Goal: Use online tool/utility: Utilize a website feature to perform a specific function

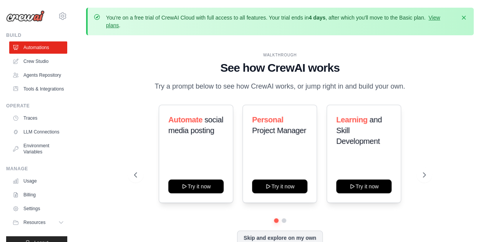
scroll to position [34, 0]
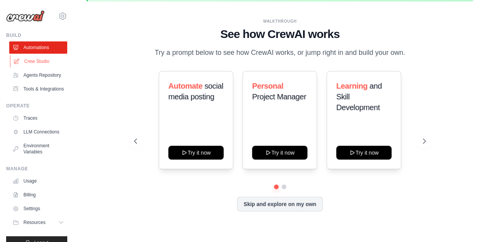
click at [40, 56] on link "Crew Studio" at bounding box center [39, 61] width 58 height 12
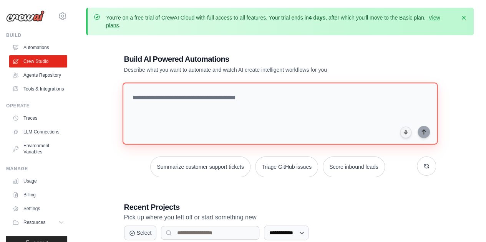
click at [197, 109] on textarea at bounding box center [279, 114] width 315 height 62
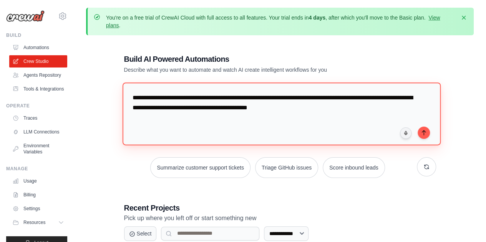
type textarea "**********"
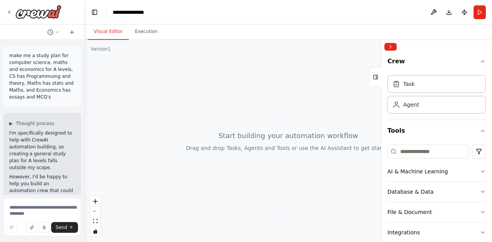
scroll to position [184, 0]
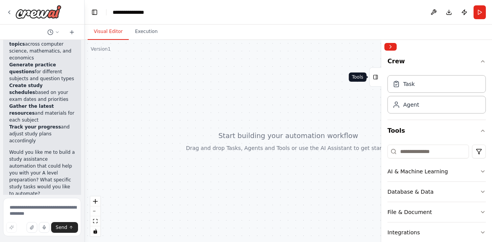
click at [376, 78] on icon at bounding box center [376, 77] width 0 height 4
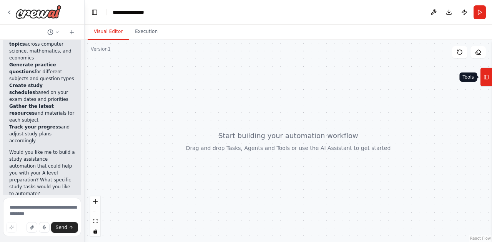
click at [483, 82] on icon at bounding box center [485, 77] width 5 height 12
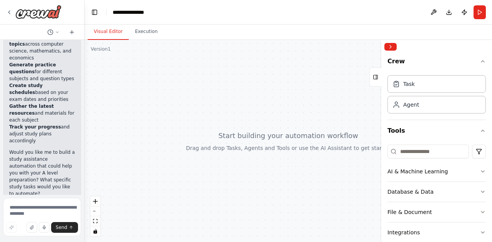
click at [225, 148] on div at bounding box center [288, 141] width 407 height 202
click at [423, 80] on div "Task" at bounding box center [436, 84] width 98 height 18
click at [411, 85] on div "Task" at bounding box center [409, 84] width 12 height 8
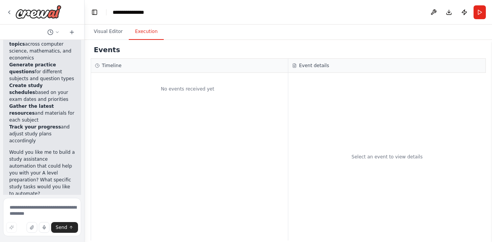
click at [139, 35] on button "Execution" at bounding box center [146, 32] width 35 height 16
click at [106, 37] on button "Visual Editor" at bounding box center [108, 32] width 41 height 16
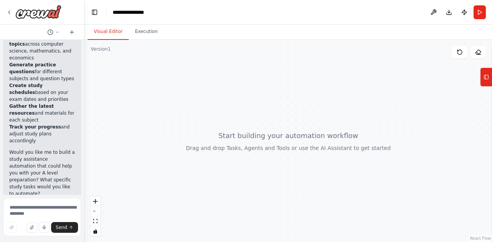
click at [242, 131] on div at bounding box center [288, 141] width 407 height 202
click at [228, 141] on div at bounding box center [288, 141] width 407 height 202
click at [486, 77] on icon at bounding box center [485, 77] width 5 height 12
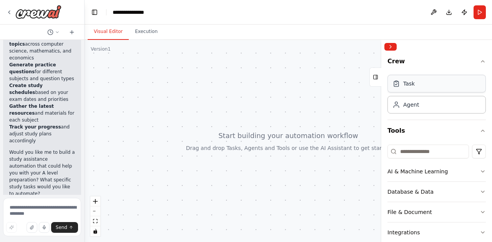
click at [457, 86] on div "Task" at bounding box center [436, 84] width 98 height 18
click at [456, 170] on button "AI & Machine Learning" at bounding box center [436, 172] width 98 height 20
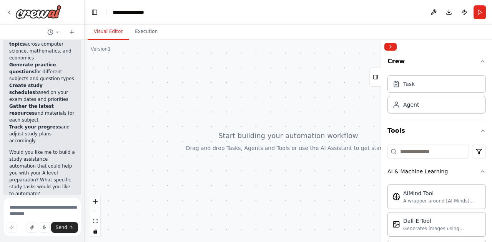
click at [456, 170] on button "AI & Machine Learning" at bounding box center [436, 172] width 98 height 20
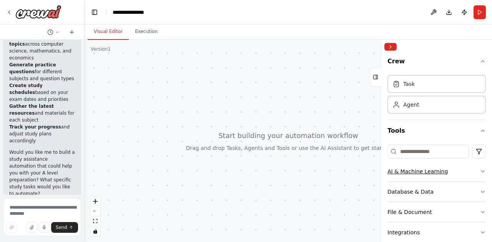
click at [452, 171] on button "AI & Machine Learning" at bounding box center [436, 172] width 98 height 20
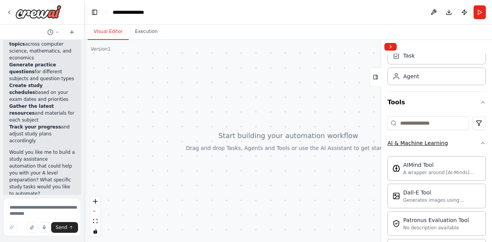
scroll to position [39, 0]
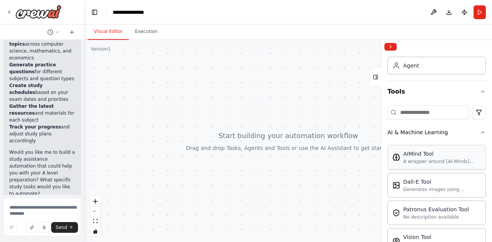
click at [444, 160] on div "A wrapper around [AI-Minds](https://mindsdb.com/minds). Useful for when you nee…" at bounding box center [442, 162] width 78 height 6
click at [426, 63] on div "Agent" at bounding box center [436, 65] width 98 height 18
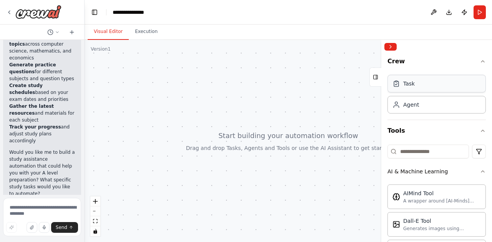
click at [428, 85] on div "Task" at bounding box center [436, 84] width 98 height 18
click at [428, 84] on div "Task" at bounding box center [436, 84] width 98 height 18
click at [430, 102] on div "Agent" at bounding box center [436, 105] width 98 height 18
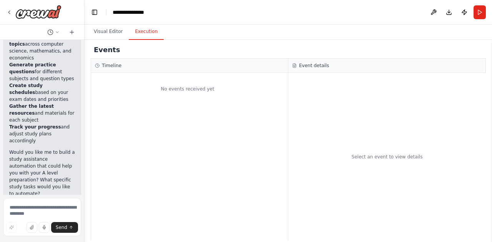
click at [144, 34] on button "Execution" at bounding box center [146, 32] width 35 height 16
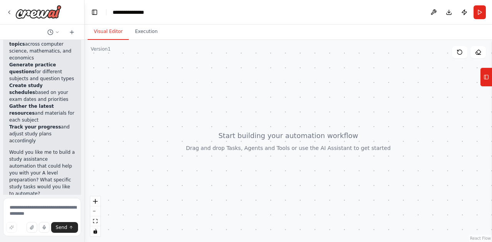
click at [118, 33] on button "Visual Editor" at bounding box center [108, 32] width 41 height 16
click at [485, 73] on icon at bounding box center [485, 77] width 5 height 12
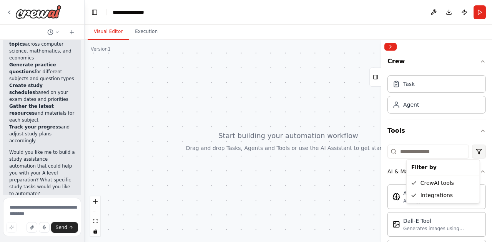
click at [471, 149] on html "make me a study plan for computer science, maths and economics for A levels, CS…" at bounding box center [246, 121] width 492 height 242
click at [446, 190] on div "AIMind Tool" at bounding box center [442, 193] width 78 height 8
click at [314, 140] on div at bounding box center [288, 141] width 407 height 202
drag, startPoint x: 314, startPoint y: 140, endPoint x: 308, endPoint y: 132, distance: 10.1
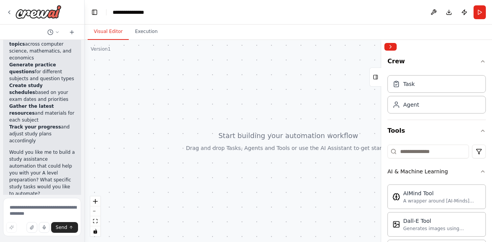
click at [308, 132] on div at bounding box center [288, 141] width 407 height 202
drag, startPoint x: 308, startPoint y: 132, endPoint x: 270, endPoint y: 130, distance: 38.1
click at [270, 130] on div at bounding box center [288, 141] width 407 height 202
click at [93, 221] on icon "fit view" at bounding box center [95, 221] width 5 height 4
click at [92, 220] on button "fit view" at bounding box center [95, 222] width 10 height 10
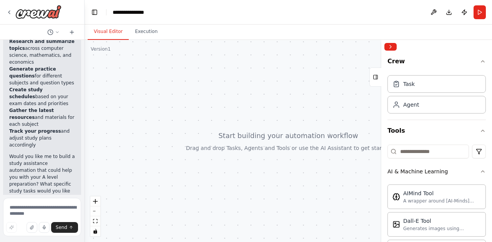
scroll to position [184, 0]
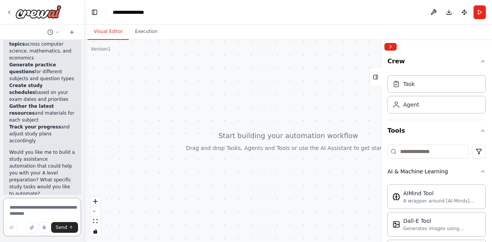
click at [46, 202] on textarea at bounding box center [42, 217] width 78 height 38
type textarea "*"
click at [45, 203] on textarea "*" at bounding box center [42, 217] width 78 height 38
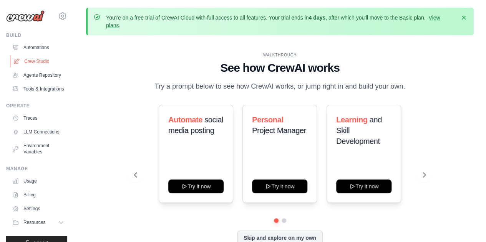
click at [15, 58] on link "Crew Studio" at bounding box center [39, 61] width 58 height 12
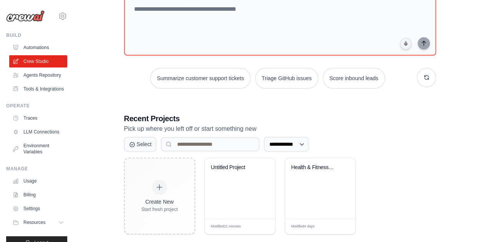
scroll to position [90, 0]
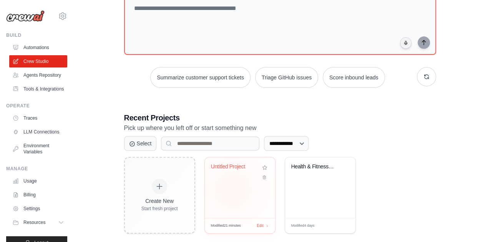
click at [232, 189] on div "Untitled Project" at bounding box center [240, 187] width 70 height 61
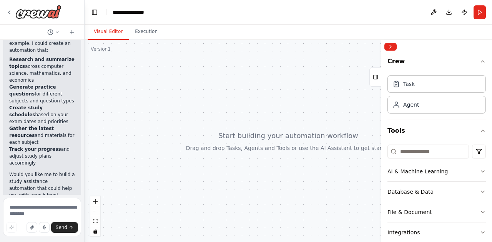
scroll to position [184, 0]
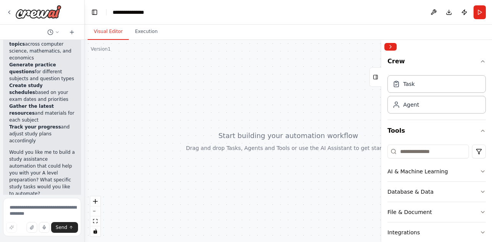
click at [374, 86] on div at bounding box center [288, 141] width 407 height 202
click at [404, 104] on div "Agent" at bounding box center [411, 105] width 16 height 8
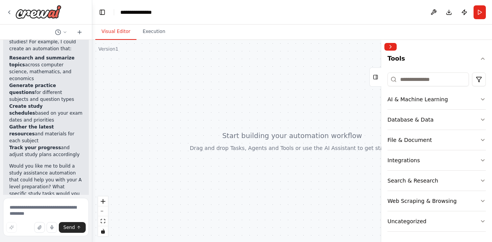
scroll to position [128, 0]
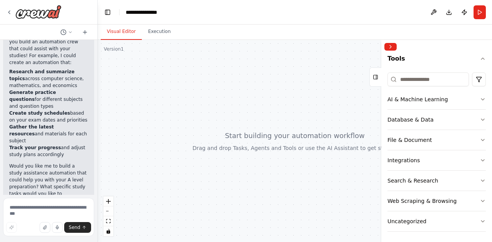
drag, startPoint x: 82, startPoint y: 151, endPoint x: 98, endPoint y: 98, distance: 55.3
click at [98, 98] on div "make me a study plan for computer science, maths and economics for A levels, CS…" at bounding box center [246, 121] width 492 height 242
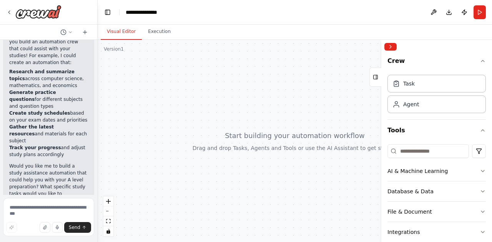
scroll to position [0, 0]
click at [399, 105] on icon at bounding box center [396, 105] width 8 height 8
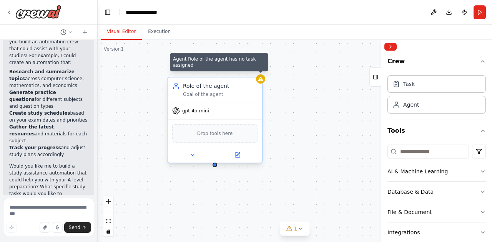
click at [262, 83] on div at bounding box center [260, 79] width 9 height 9
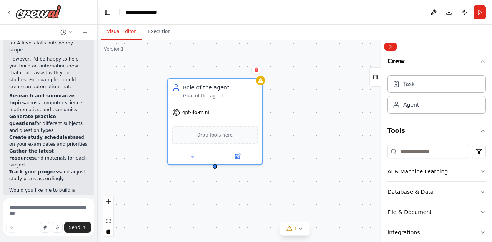
scroll to position [128, 0]
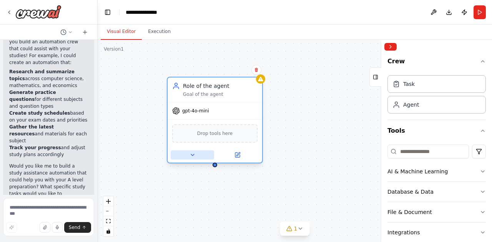
click at [191, 155] on icon at bounding box center [192, 155] width 3 height 2
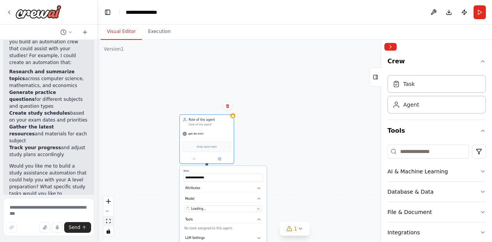
click at [105, 222] on button "fit view" at bounding box center [108, 222] width 10 height 10
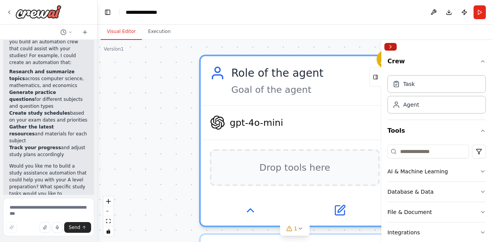
click at [391, 46] on button "Collapse right sidebar" at bounding box center [390, 47] width 12 height 8
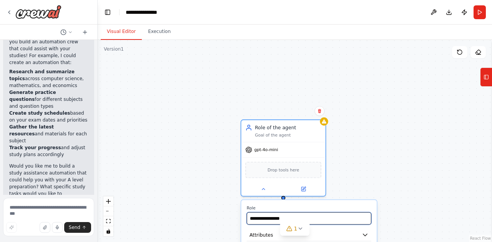
click at [277, 215] on input "**********" at bounding box center [309, 218] width 124 height 12
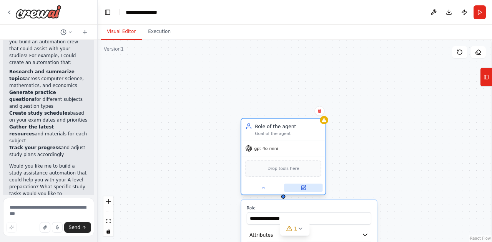
drag, startPoint x: 307, startPoint y: 188, endPoint x: 353, endPoint y: 151, distance: 59.9
click at [323, 184] on button at bounding box center [303, 188] width 39 height 8
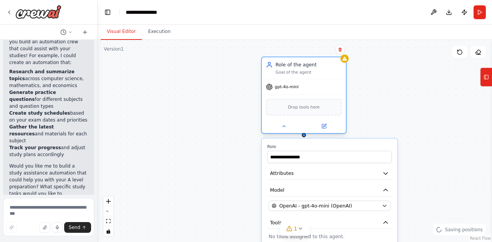
drag, startPoint x: 344, startPoint y: 116, endPoint x: 318, endPoint y: 85, distance: 40.1
click at [318, 85] on div "gpt-4o-mini" at bounding box center [304, 87] width 84 height 15
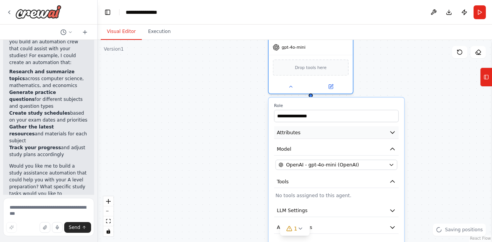
drag, startPoint x: 380, startPoint y: 166, endPoint x: 383, endPoint y: 126, distance: 39.7
click at [383, 126] on div "**********" at bounding box center [337, 185] width 136 height 175
click at [377, 146] on button "Model" at bounding box center [336, 149] width 124 height 13
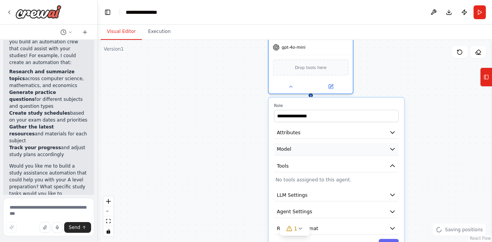
click at [377, 146] on button "Model" at bounding box center [336, 149] width 124 height 13
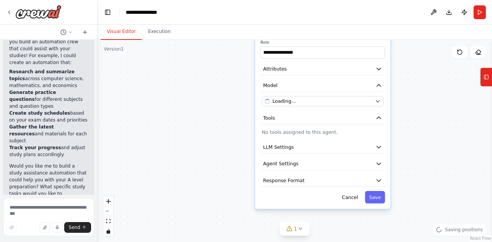
drag, startPoint x: 345, startPoint y: 102, endPoint x: 333, endPoint y: 38, distance: 64.9
click at [333, 38] on div "**********" at bounding box center [295, 134] width 394 height 218
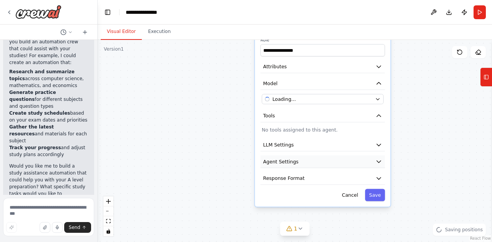
click at [338, 156] on button "Agent Settings" at bounding box center [322, 162] width 124 height 13
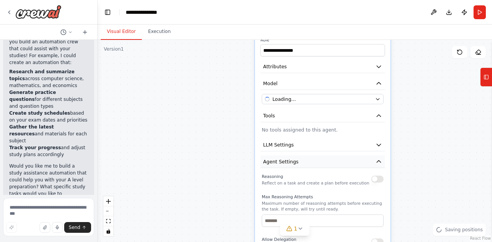
click at [338, 156] on button "Agent Settings" at bounding box center [322, 162] width 124 height 13
